Goal: Information Seeking & Learning: Compare options

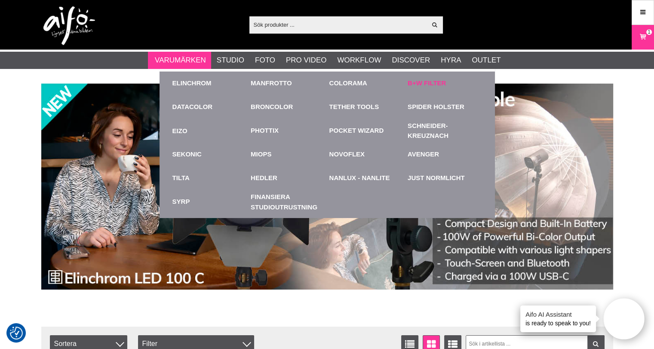
click at [426, 81] on link "B+W Filter" at bounding box center [427, 83] width 38 height 10
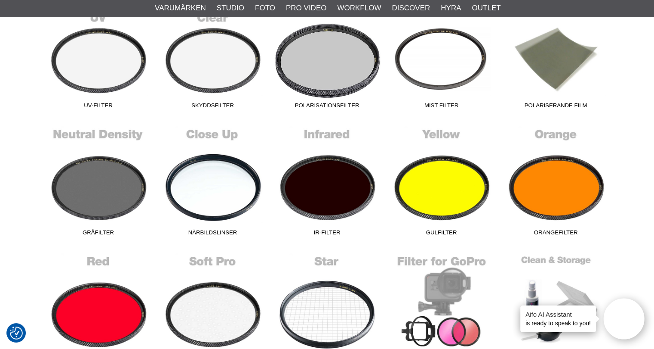
scroll to position [301, 0]
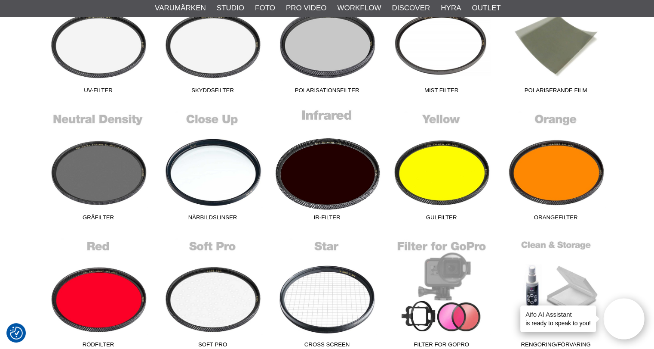
click at [341, 149] on link "IR-Filter" at bounding box center [327, 166] width 114 height 116
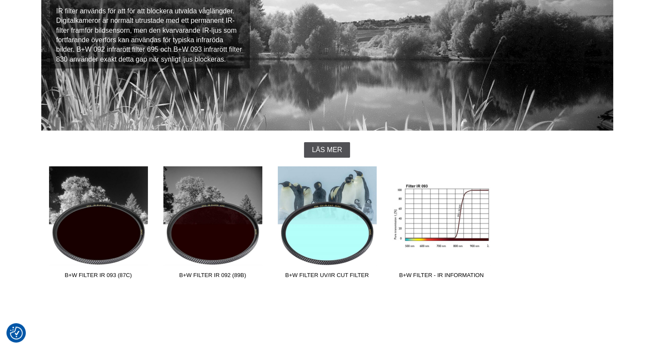
scroll to position [215, 0]
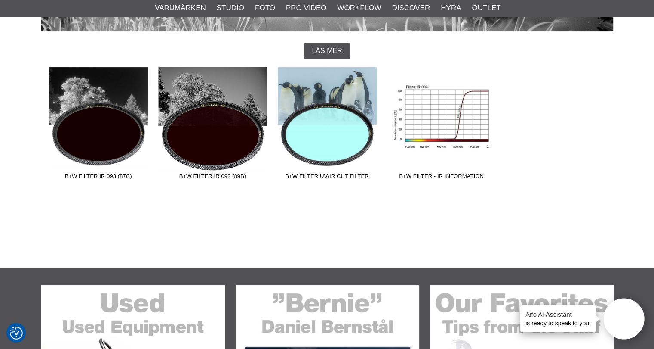
click at [211, 121] on link "B+W Filter IR 092 (89B)" at bounding box center [213, 125] width 114 height 116
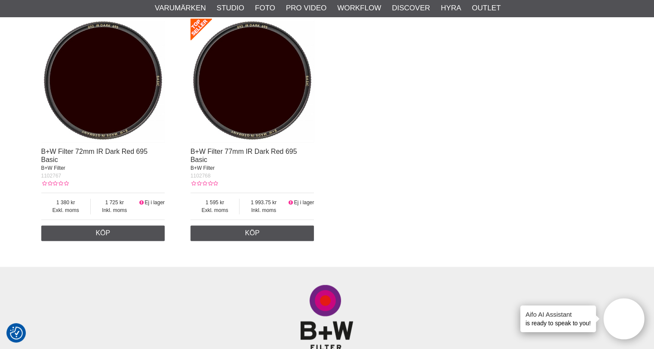
scroll to position [1033, 0]
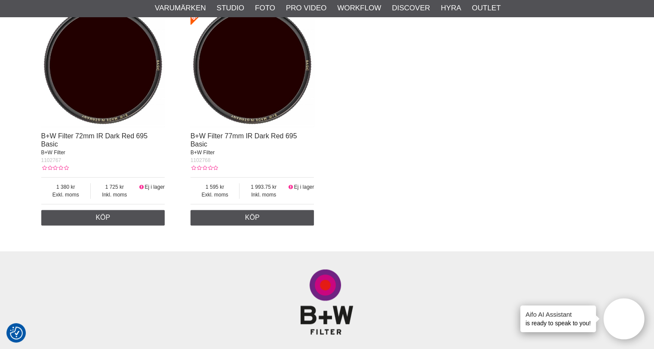
click at [251, 118] on img at bounding box center [253, 65] width 124 height 124
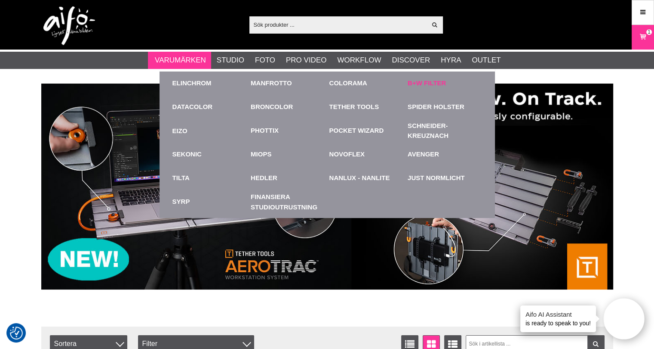
click at [421, 81] on link "B+W Filter" at bounding box center [427, 83] width 38 height 10
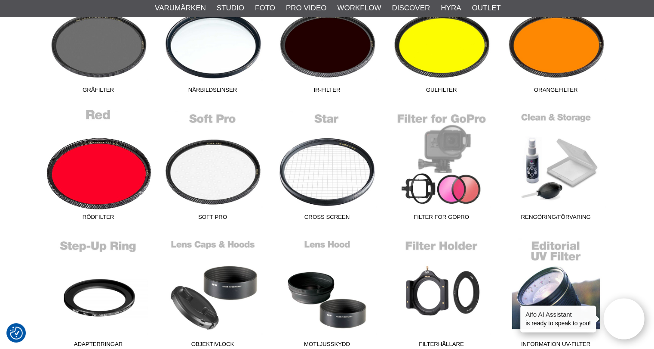
scroll to position [430, 0]
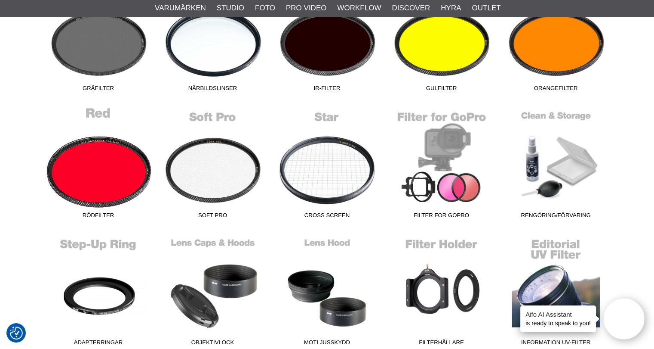
click at [72, 167] on link "Rödfilter" at bounding box center [98, 164] width 114 height 116
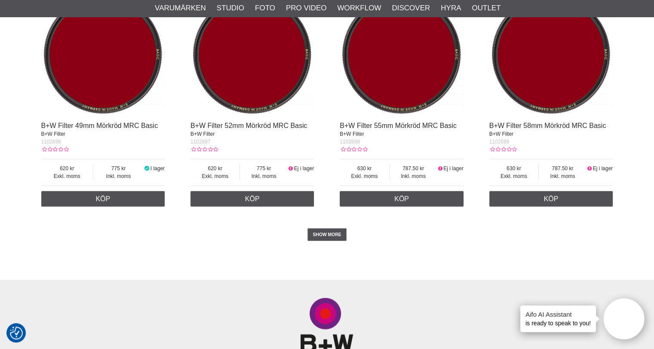
scroll to position [1635, 0]
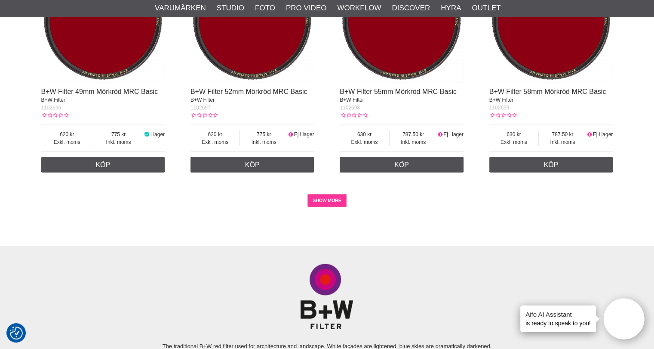
click at [319, 204] on link "SHOW MORE" at bounding box center [327, 200] width 39 height 13
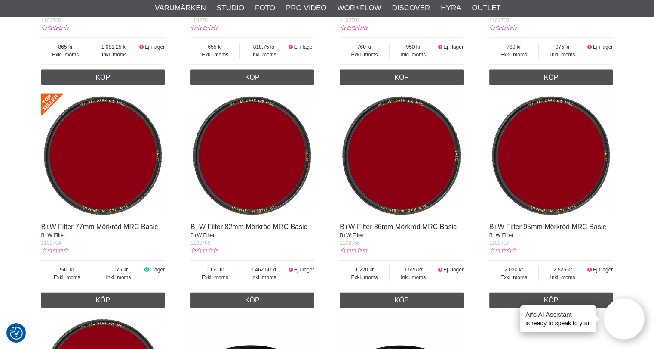
scroll to position [1987, 0]
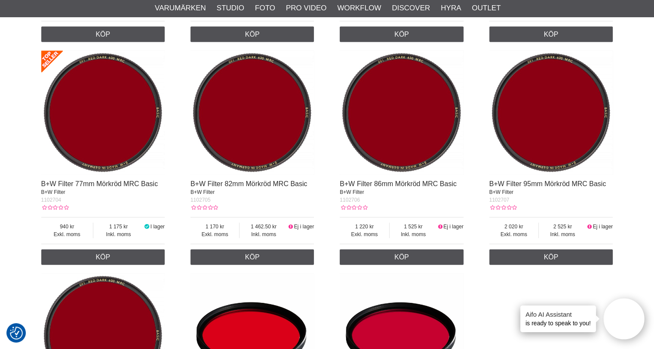
click at [376, 155] on img at bounding box center [402, 113] width 124 height 124
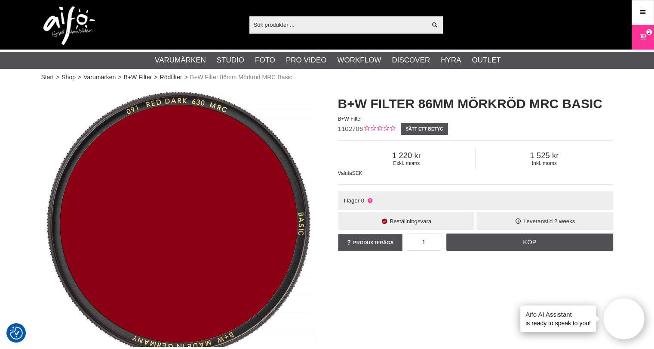
click at [67, 123] on img at bounding box center [178, 223] width 275 height 275
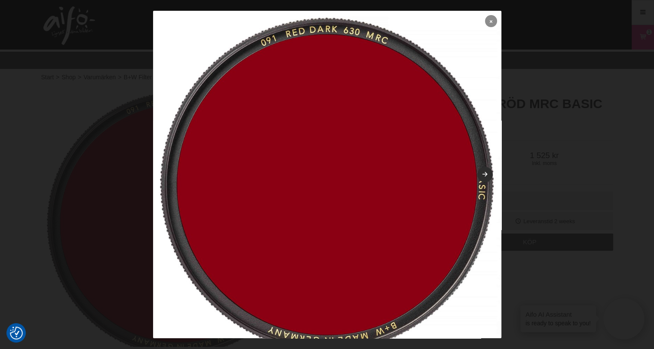
click at [487, 20] on link at bounding box center [491, 21] width 12 height 12
